Goal: Task Accomplishment & Management: Use online tool/utility

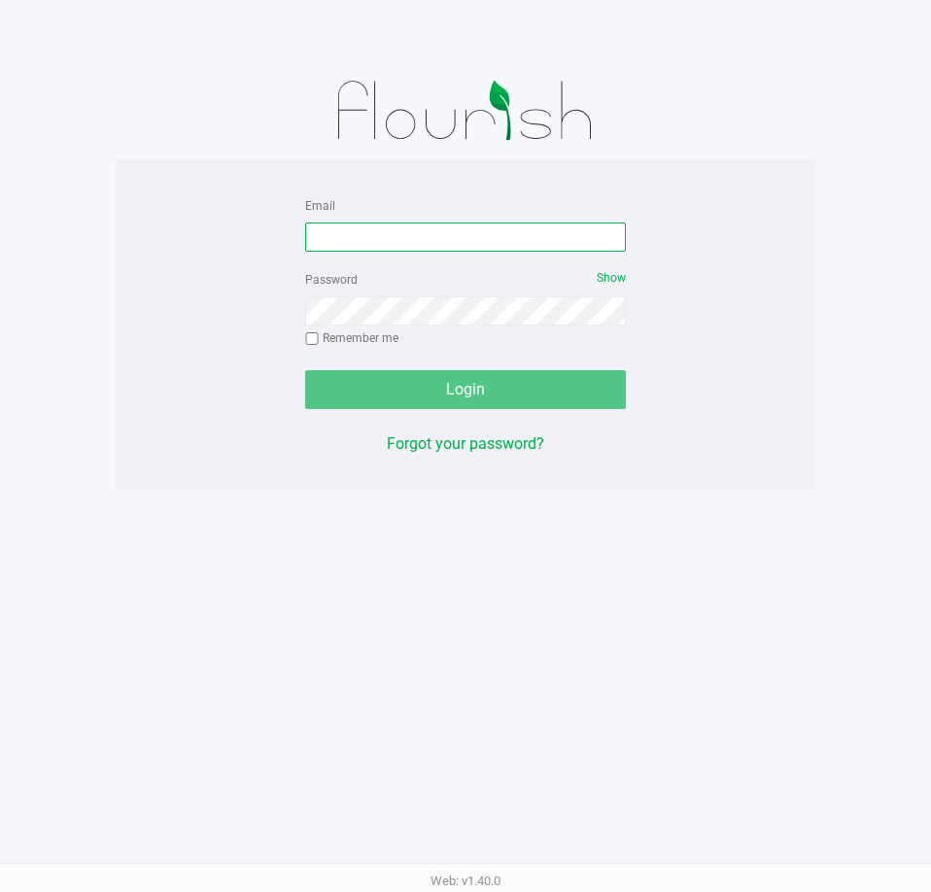
click at [364, 232] on input "Email" at bounding box center [465, 237] width 321 height 29
type input "[EMAIL_ADDRESS][DOMAIN_NAME]"
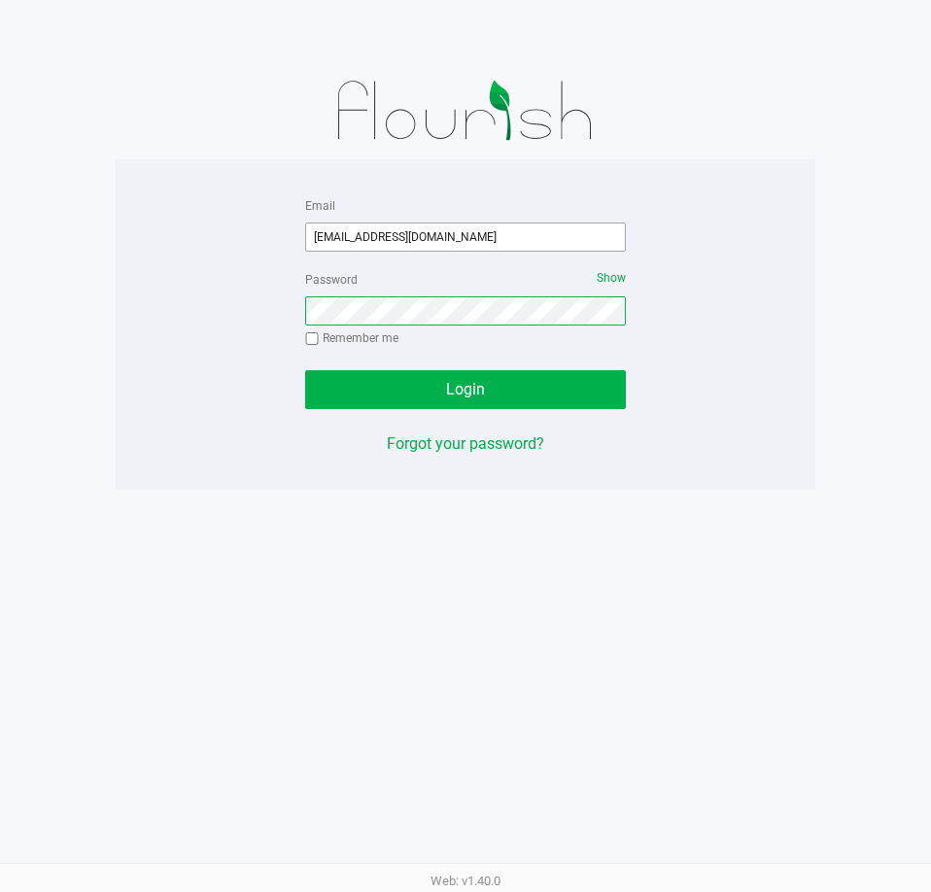
click at [305, 370] on button "Login" at bounding box center [465, 389] width 321 height 39
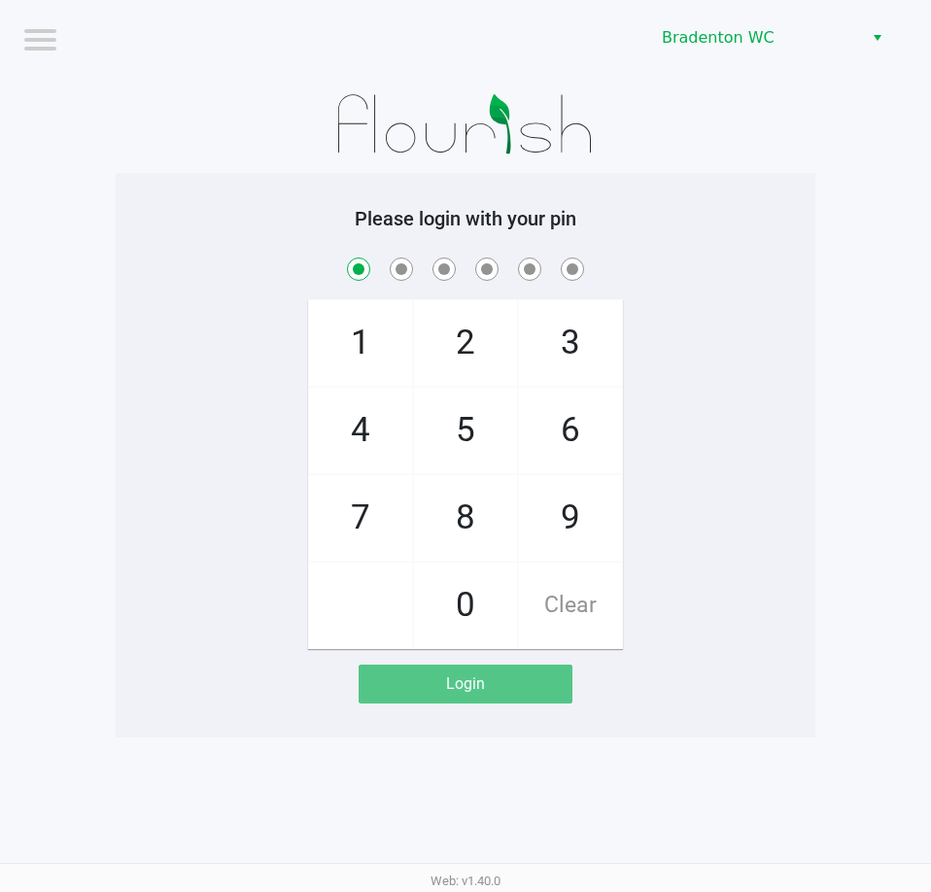
checkbox input "true"
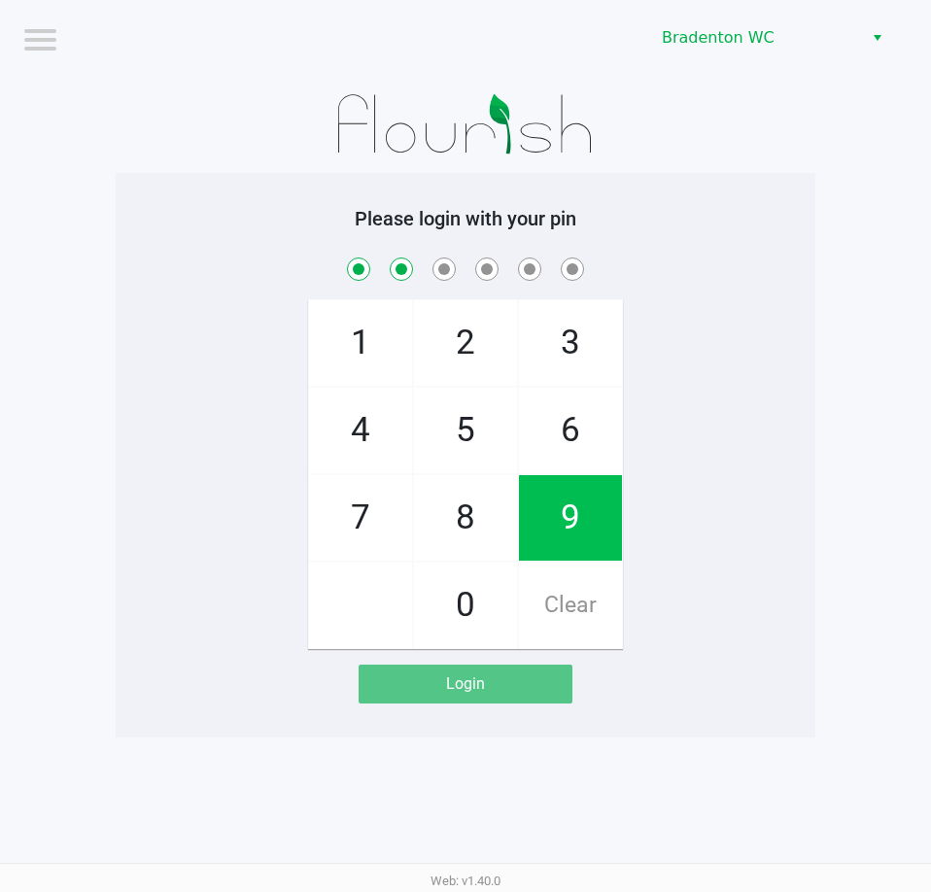
checkbox input "true"
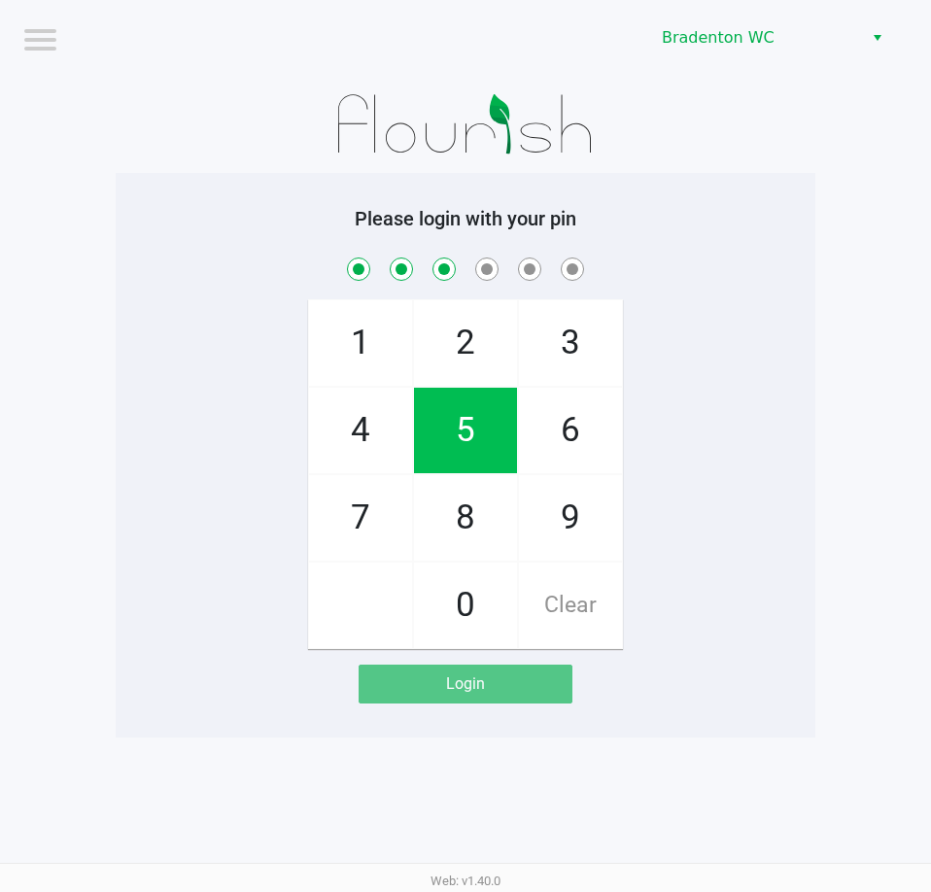
checkbox input "true"
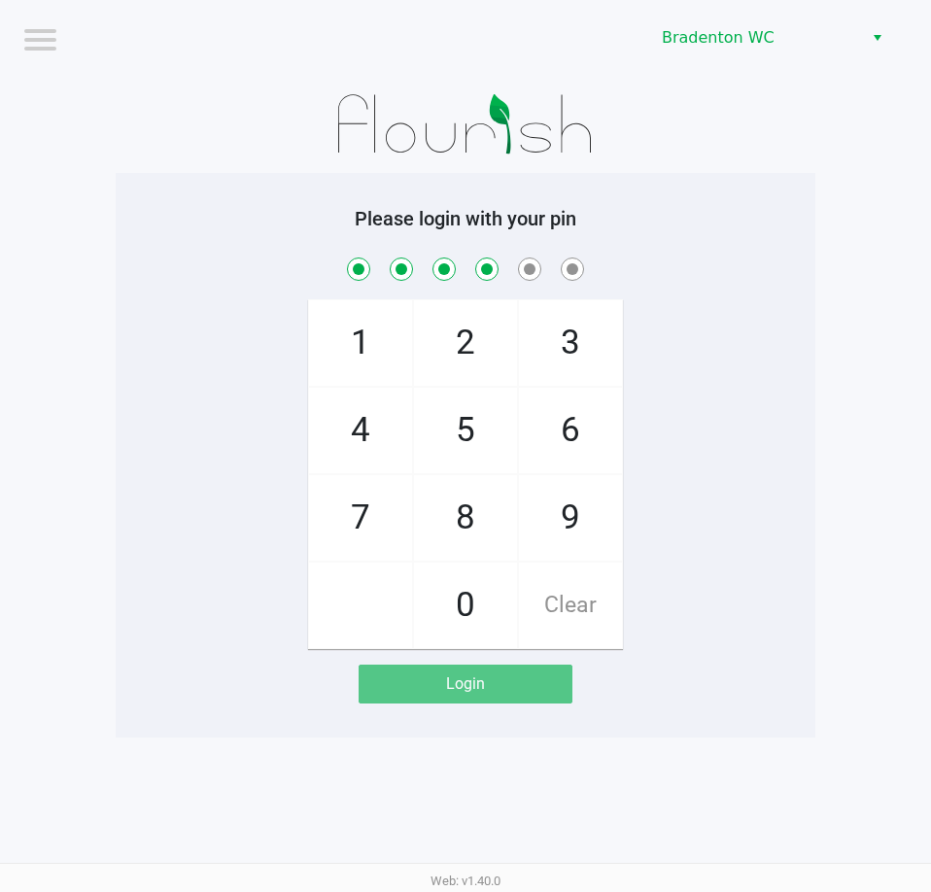
checkbox input "true"
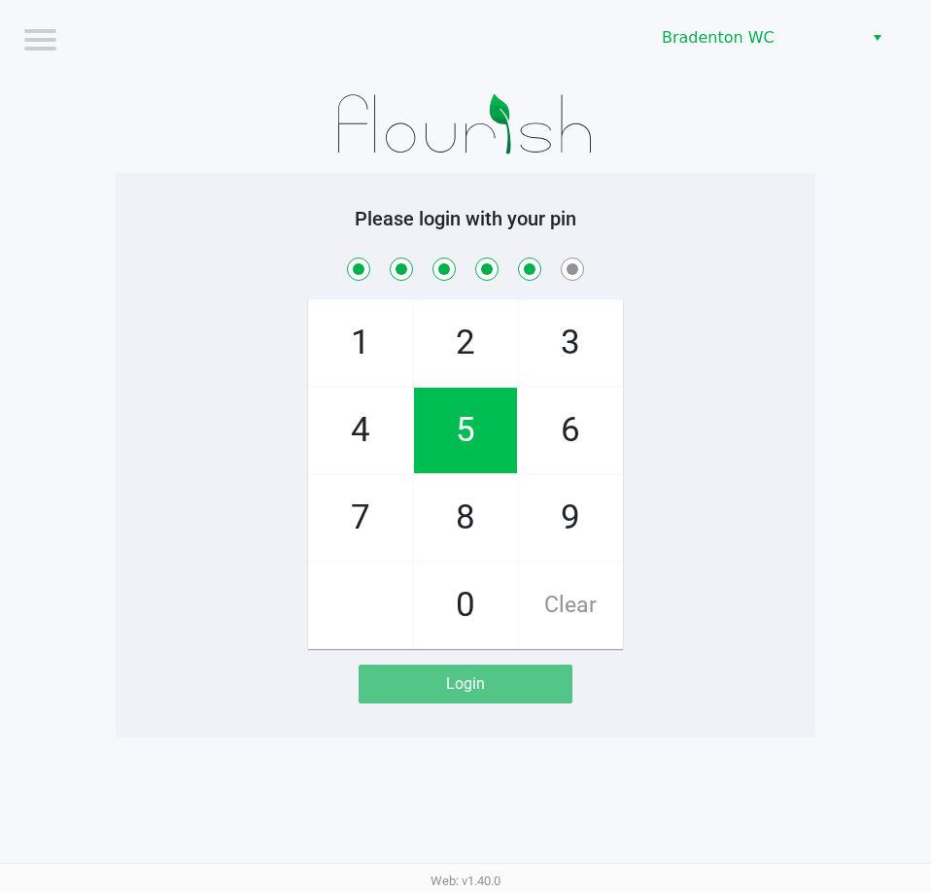
checkbox input "true"
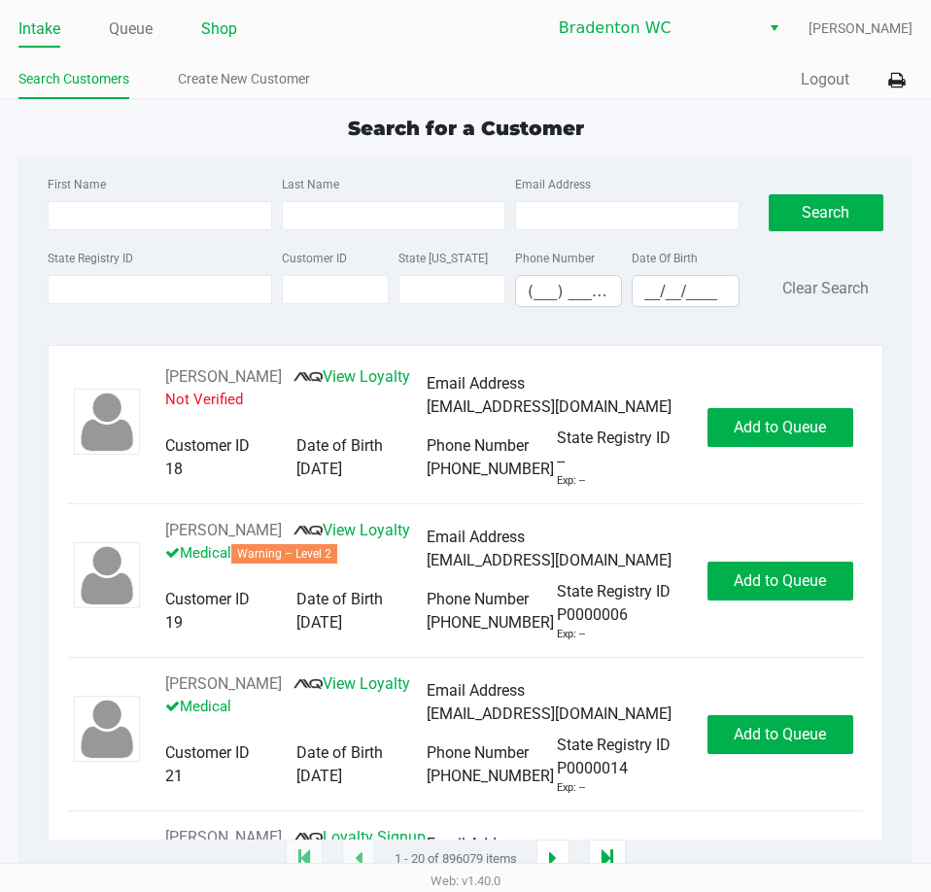
click at [231, 27] on link "Shop" at bounding box center [219, 29] width 36 height 27
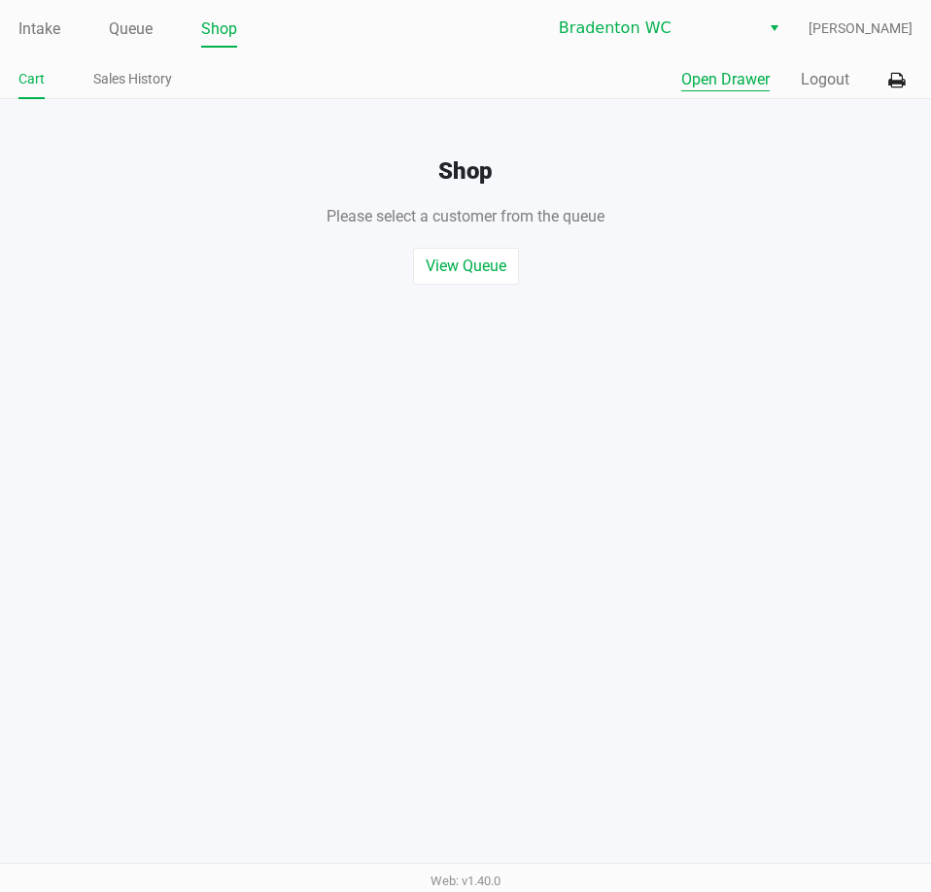
click at [733, 81] on button "Open Drawer" at bounding box center [725, 79] width 88 height 23
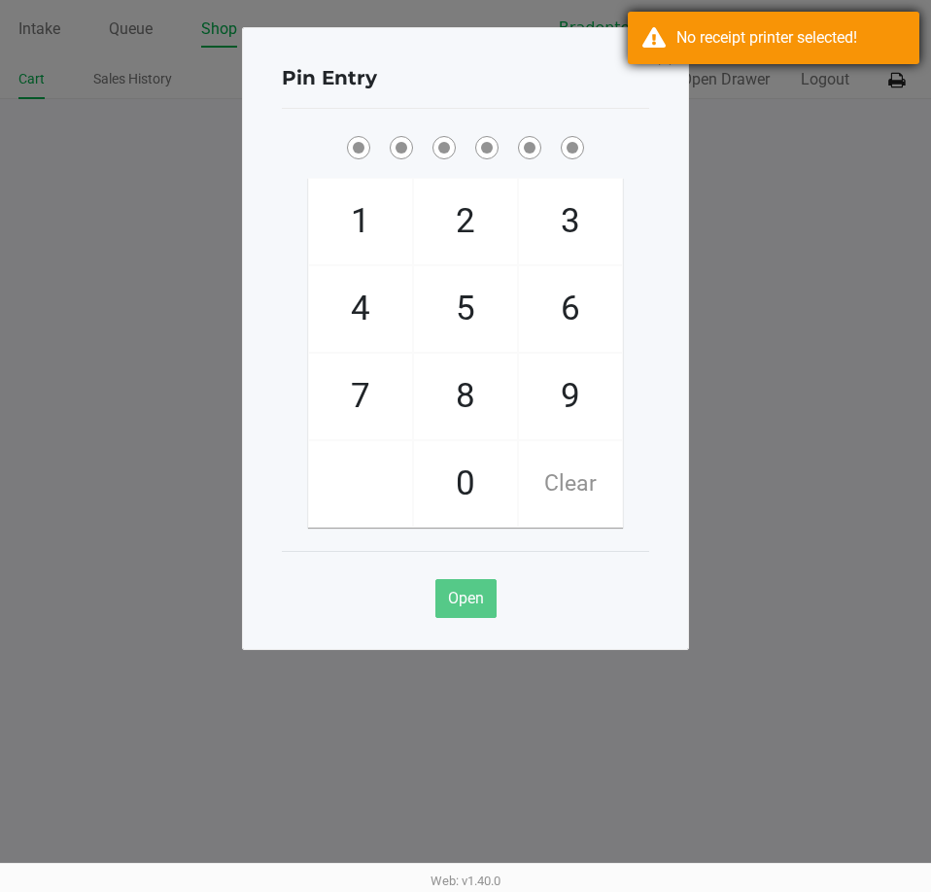
click at [776, 31] on div "No receipt printer selected!" at bounding box center [791, 37] width 228 height 23
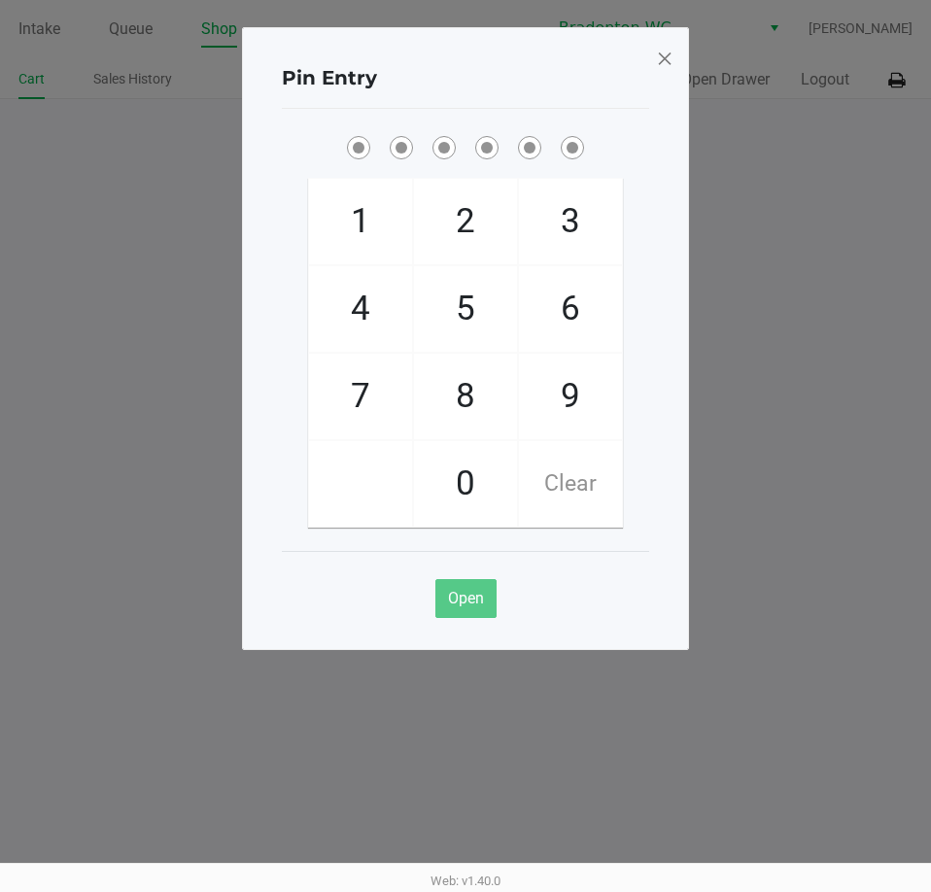
click at [659, 60] on span at bounding box center [664, 58] width 17 height 31
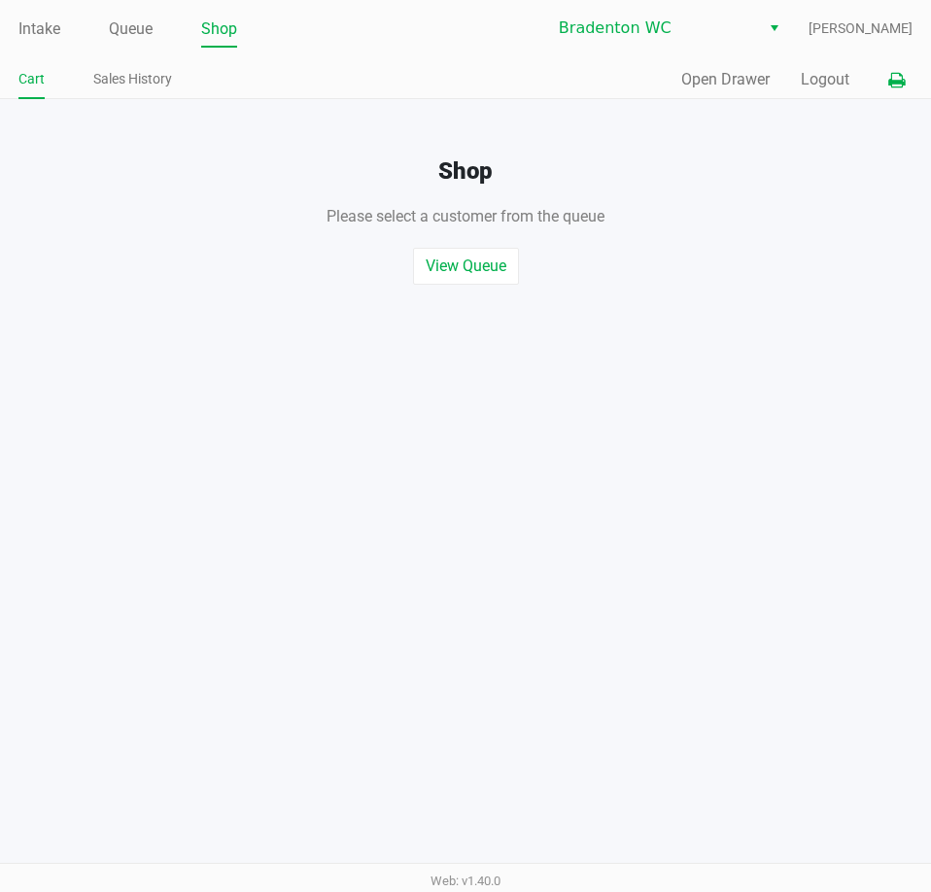
click at [897, 79] on icon at bounding box center [896, 81] width 17 height 14
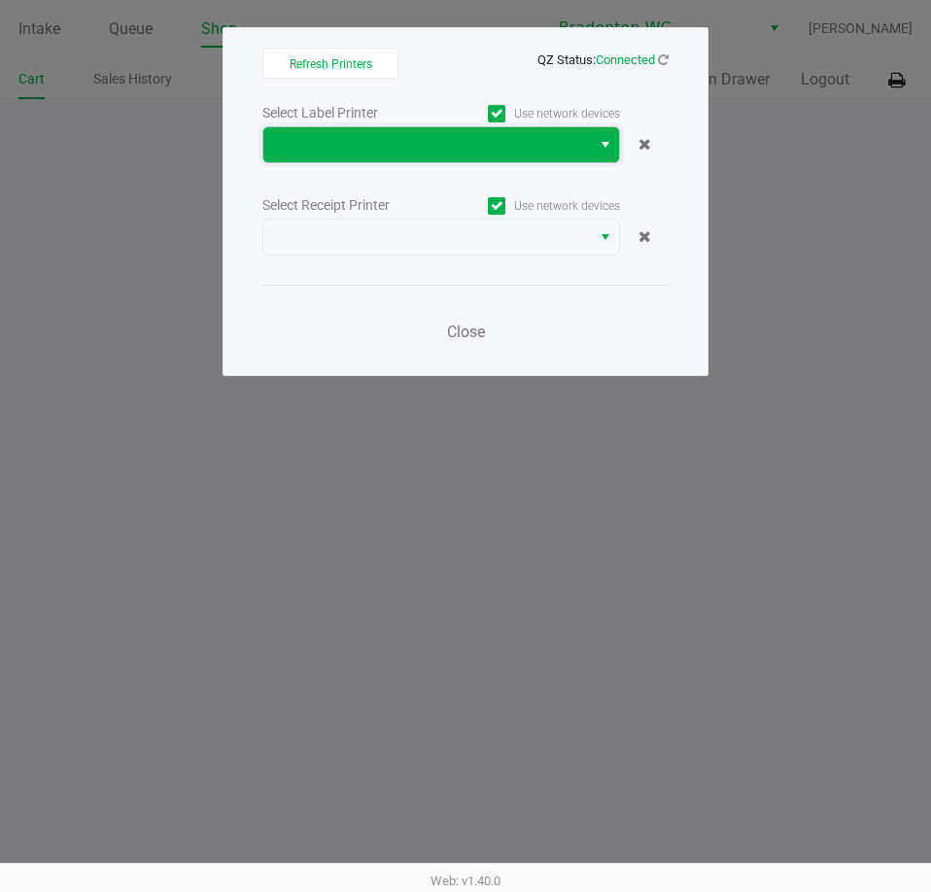
click at [437, 141] on span at bounding box center [427, 144] width 304 height 23
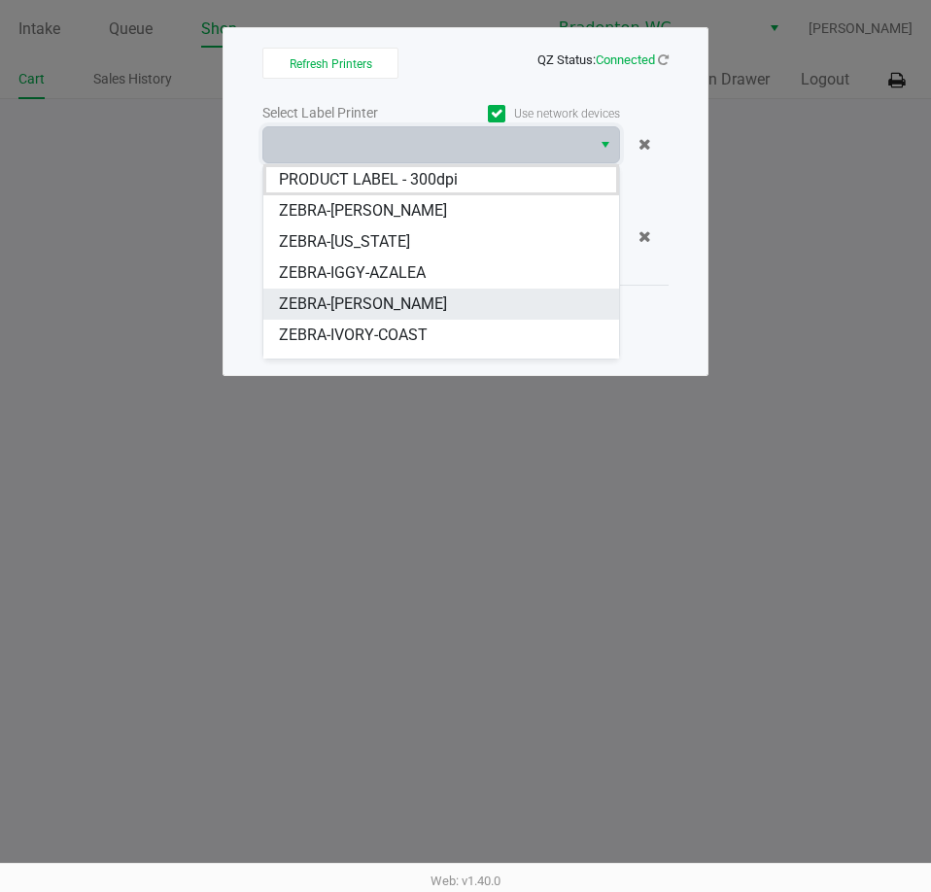
click at [388, 310] on span "ZEBRA-[PERSON_NAME]" at bounding box center [363, 304] width 168 height 23
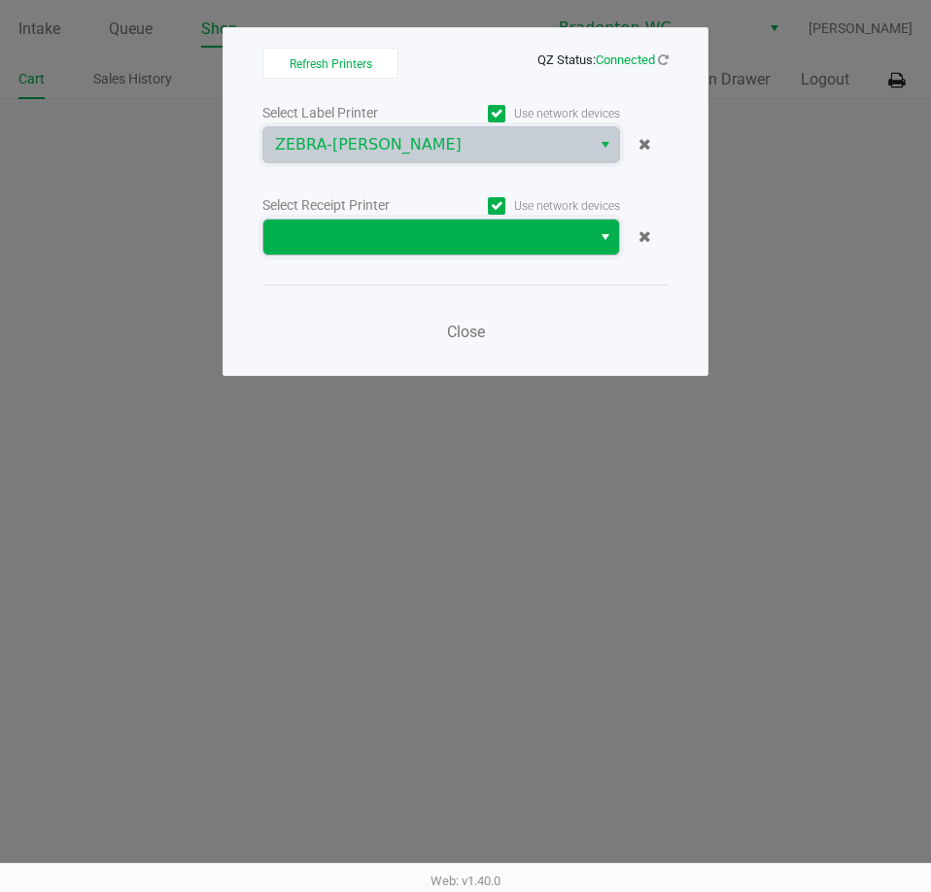
click at [388, 244] on span at bounding box center [427, 237] width 304 height 23
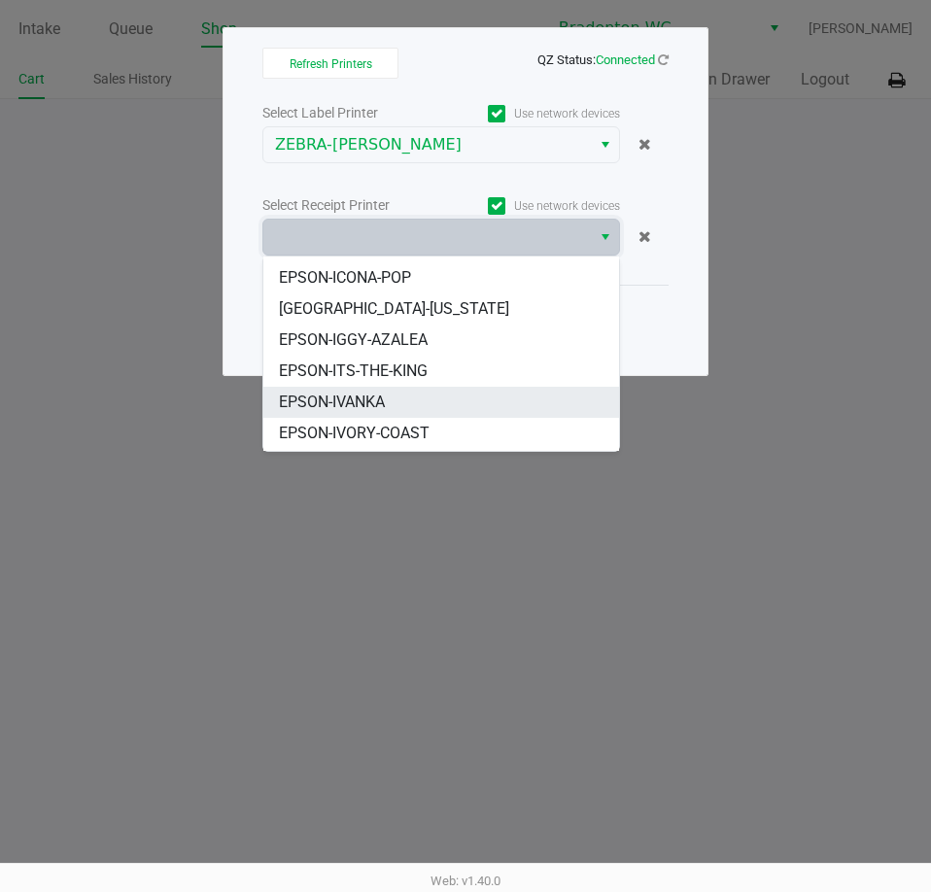
scroll to position [179, 0]
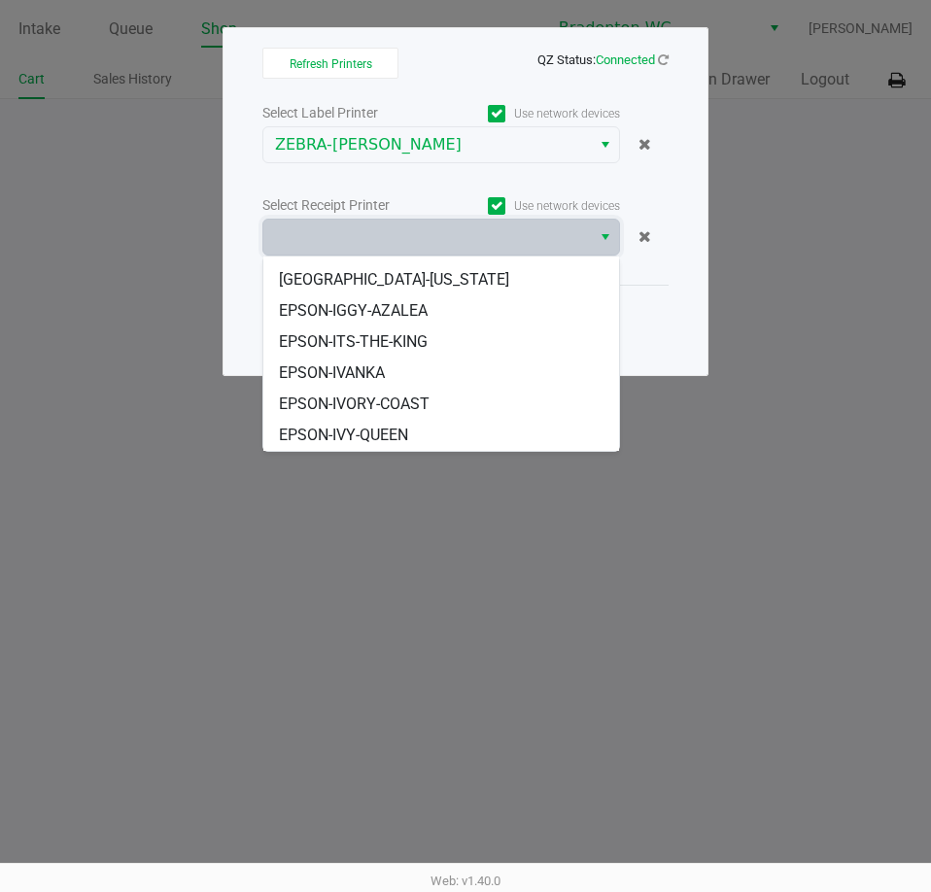
drag, startPoint x: 358, startPoint y: 377, endPoint x: 374, endPoint y: 340, distance: 40.5
click at [358, 374] on span "EPSON-IVANKA" at bounding box center [332, 373] width 106 height 23
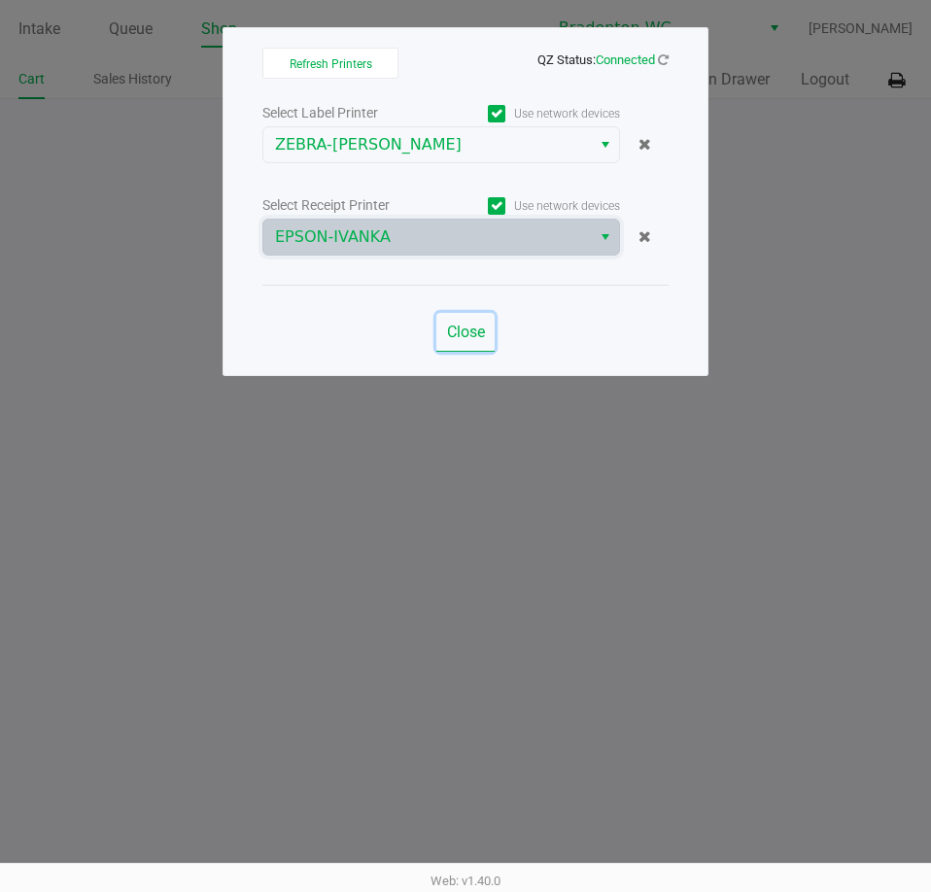
click at [472, 327] on span "Close" at bounding box center [466, 332] width 38 height 18
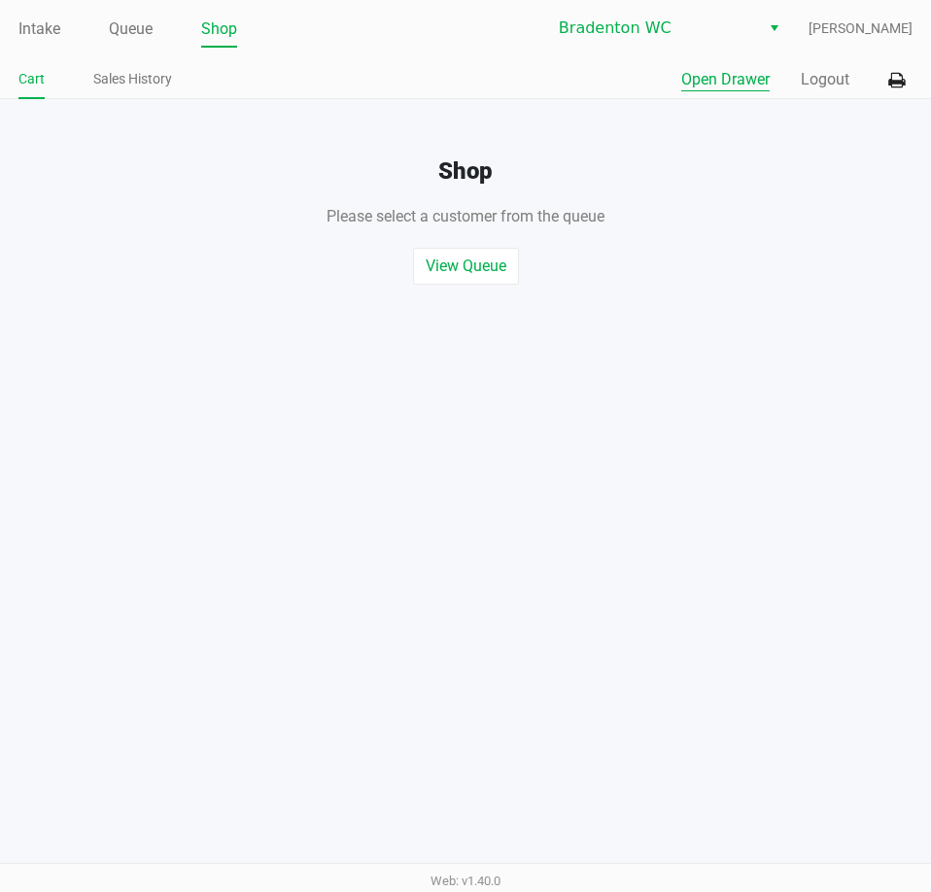
click at [716, 82] on button "Open Drawer" at bounding box center [725, 79] width 88 height 23
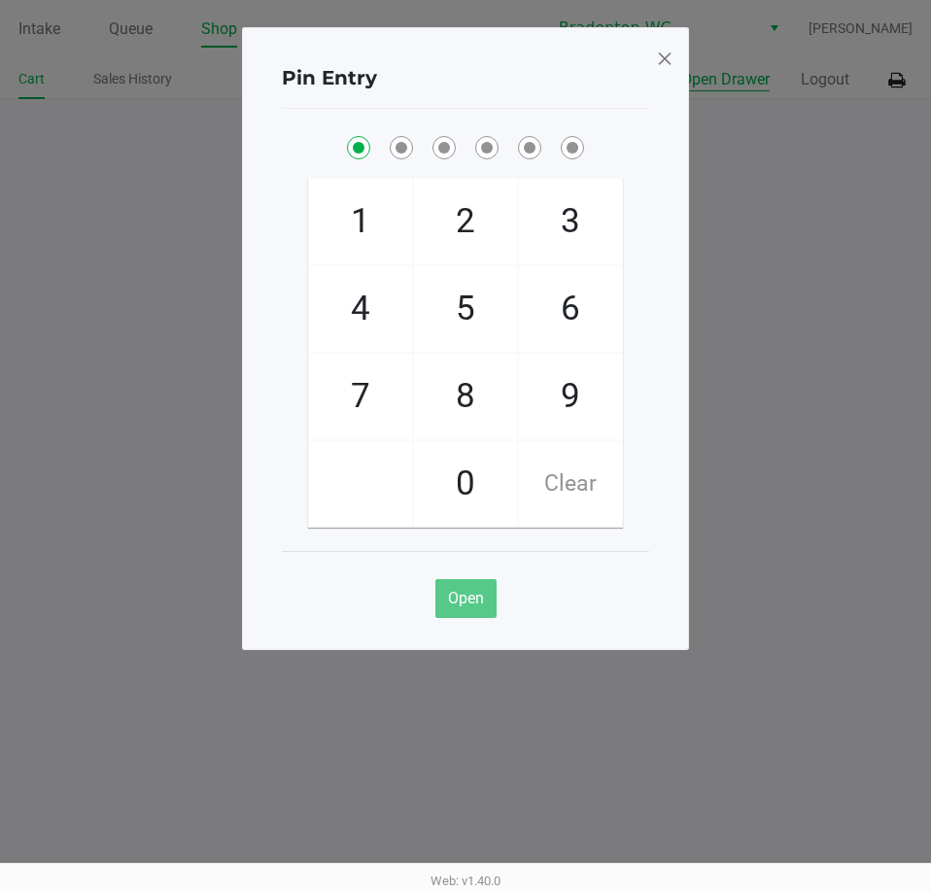
checkbox input "true"
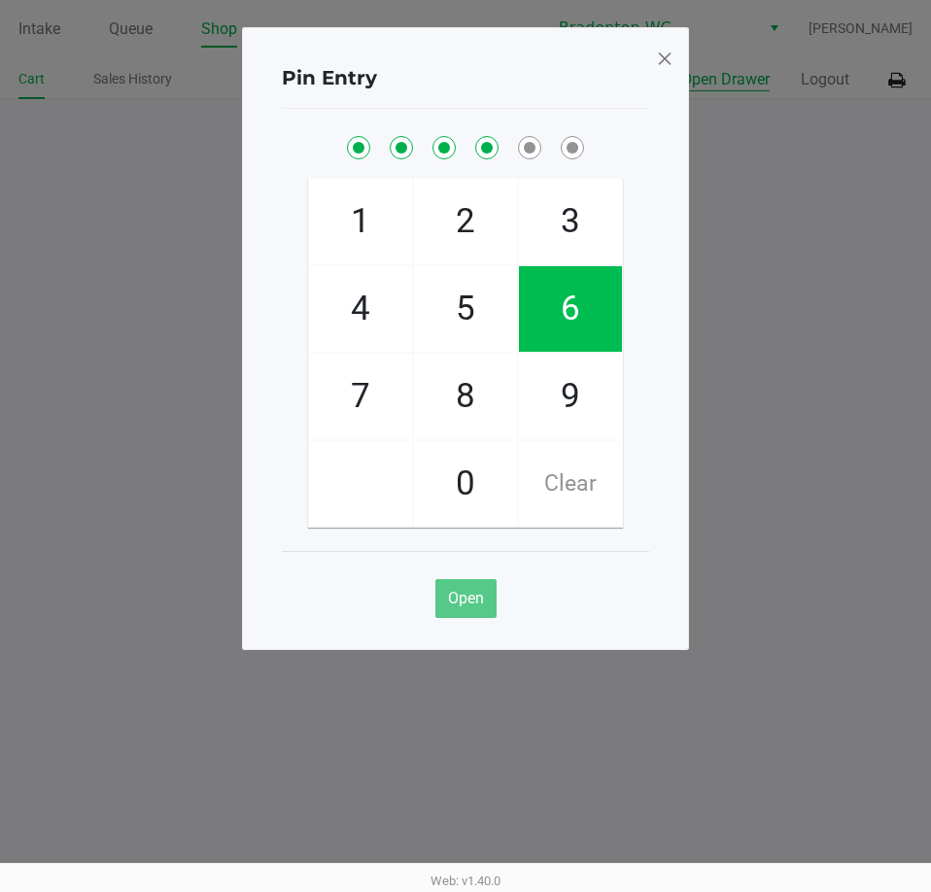
checkbox input "true"
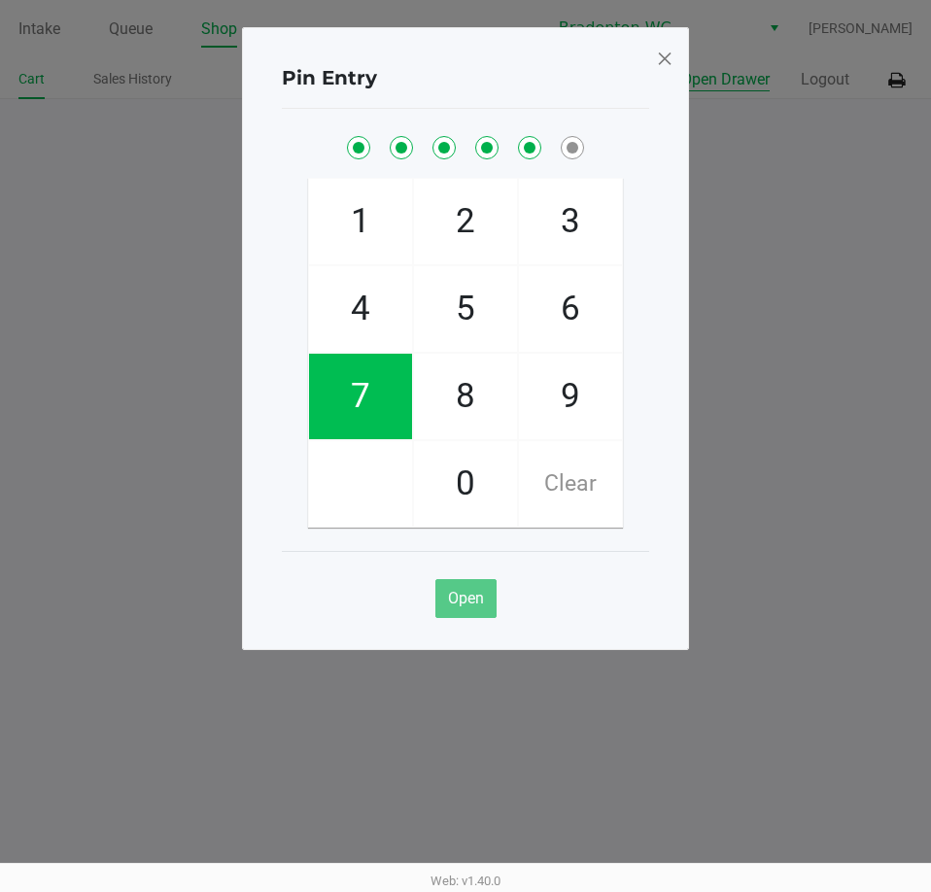
checkbox input "true"
